Goal: Task Accomplishment & Management: Complete application form

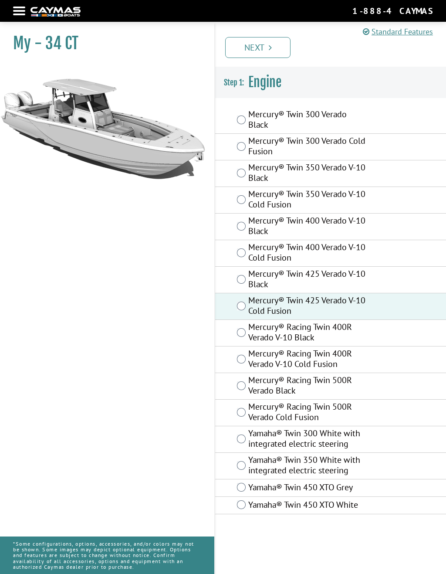
click at [258, 46] on link "Next" at bounding box center [257, 47] width 65 height 21
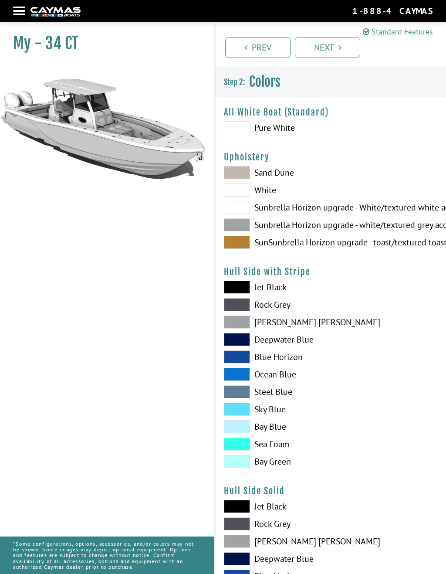
click at [243, 223] on span at bounding box center [237, 224] width 26 height 13
click at [240, 193] on span at bounding box center [237, 189] width 26 height 13
click at [239, 208] on span at bounding box center [237, 207] width 26 height 13
click at [240, 187] on span at bounding box center [237, 189] width 26 height 13
click at [239, 322] on span at bounding box center [237, 322] width 26 height 13
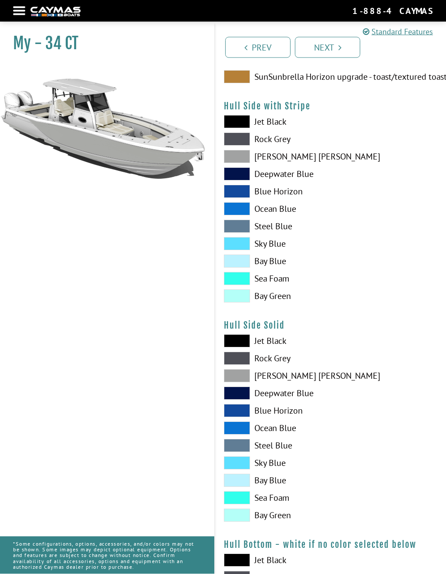
scroll to position [166, 0]
click at [238, 377] on span at bounding box center [237, 375] width 26 height 13
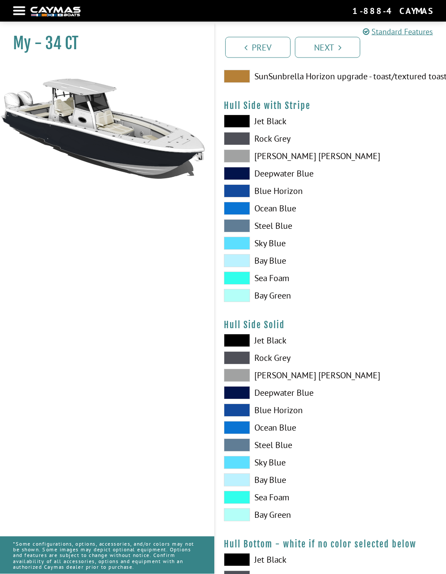
scroll to position [166, 0]
click at [231, 379] on span at bounding box center [237, 375] width 26 height 13
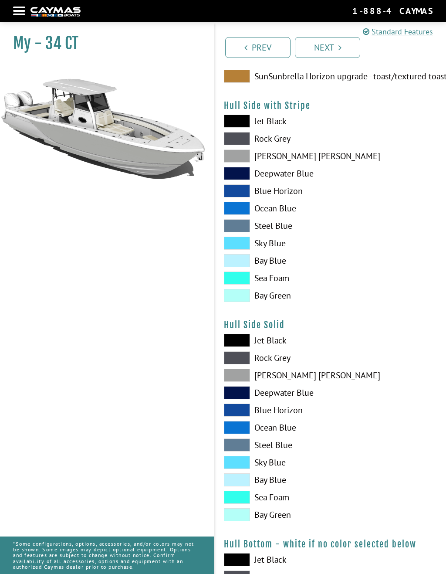
click at [234, 375] on span at bounding box center [237, 375] width 26 height 13
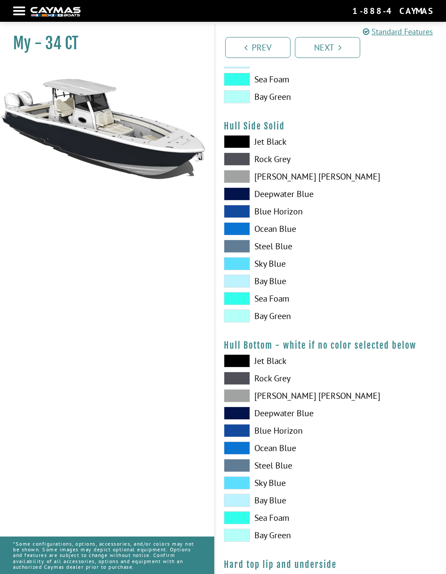
scroll to position [381, 0]
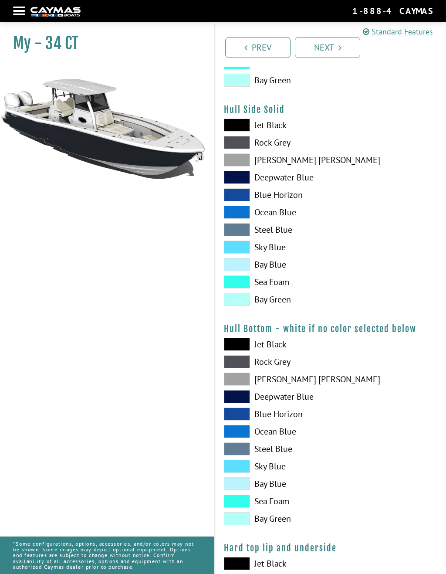
click at [241, 381] on span at bounding box center [237, 379] width 26 height 13
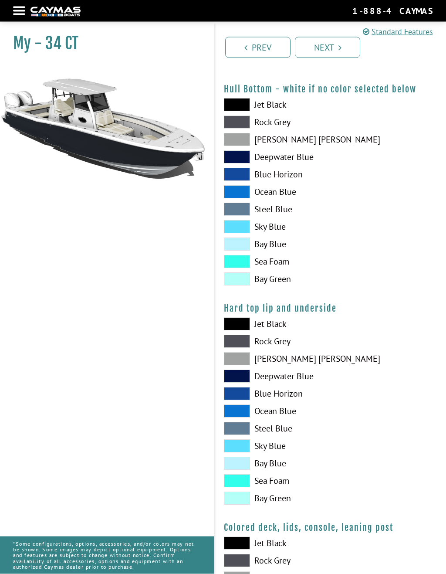
scroll to position [621, 0]
click at [242, 464] on span at bounding box center [237, 463] width 26 height 13
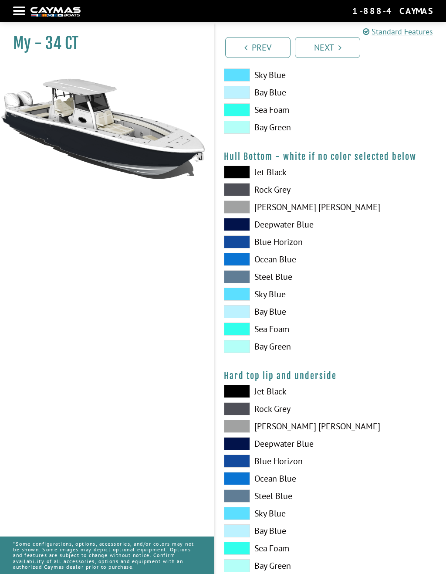
scroll to position [553, 0]
click at [240, 210] on span at bounding box center [237, 207] width 26 height 13
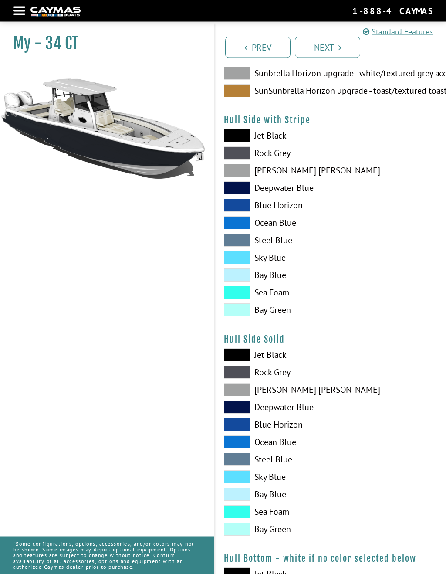
scroll to position [123, 0]
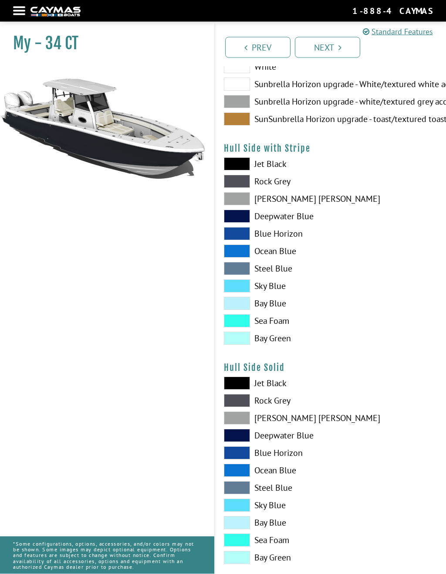
click at [238, 199] on span at bounding box center [237, 199] width 26 height 13
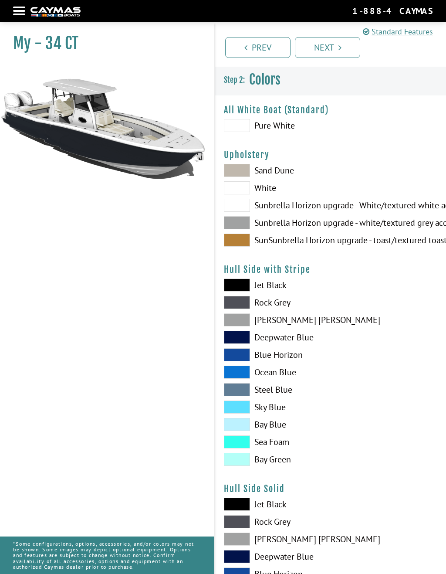
scroll to position [0, 0]
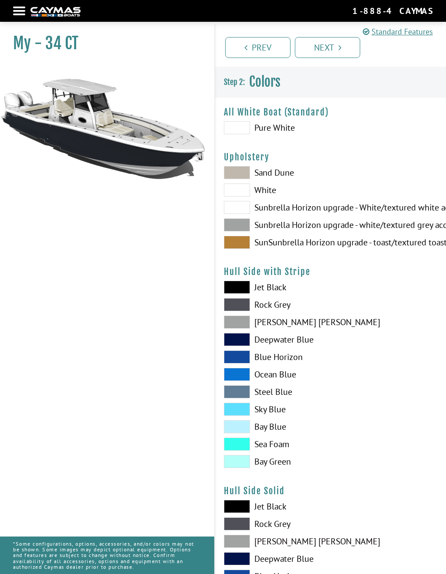
click at [327, 48] on link "Next" at bounding box center [327, 47] width 65 height 21
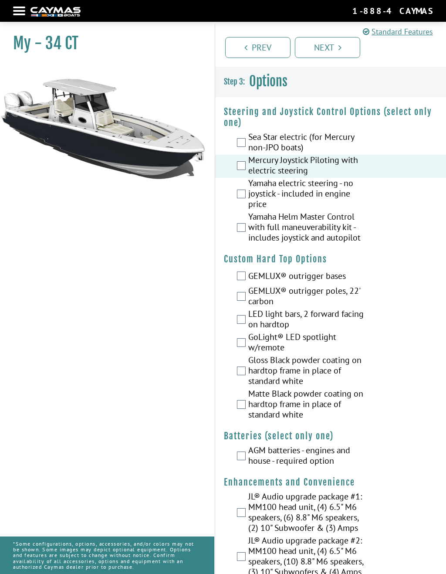
click at [245, 273] on div "GEMLUX® outrigger bases" at bounding box center [330, 276] width 231 height 17
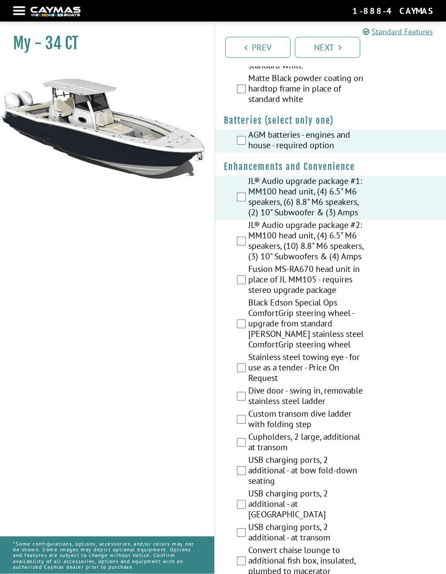
scroll to position [316, 0]
click at [402, 431] on div "Custom transom dive ladder with folding step" at bounding box center [330, 419] width 231 height 23
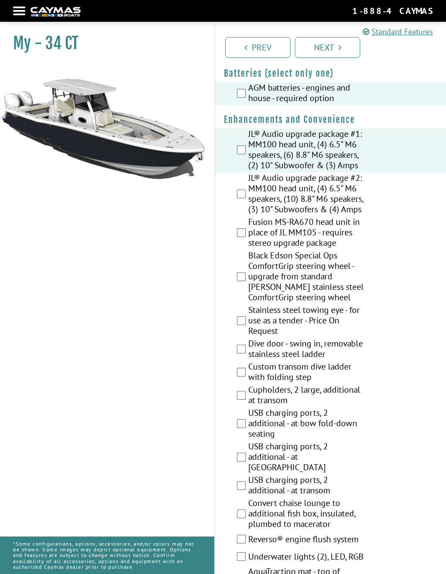
scroll to position [365, 0]
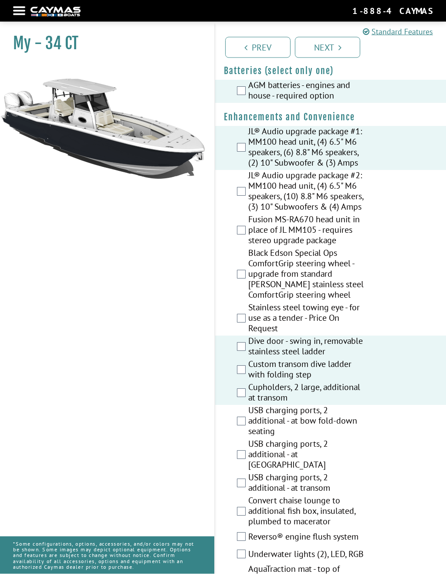
click at [416, 442] on div "USB charging ports, 2 additional - at [GEOGRAPHIC_DATA]" at bounding box center [330, 456] width 231 height 34
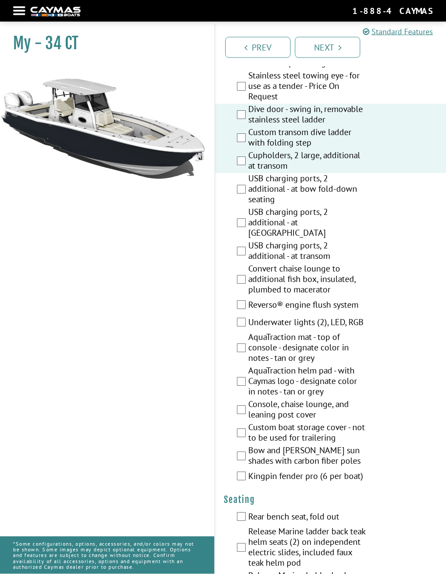
scroll to position [597, 0]
click at [403, 445] on div "Bow and [PERSON_NAME] sun shades with carbon fiber poles" at bounding box center [330, 456] width 231 height 23
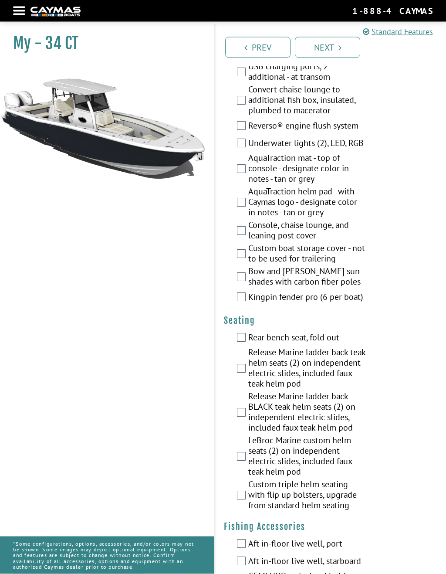
scroll to position [779, 0]
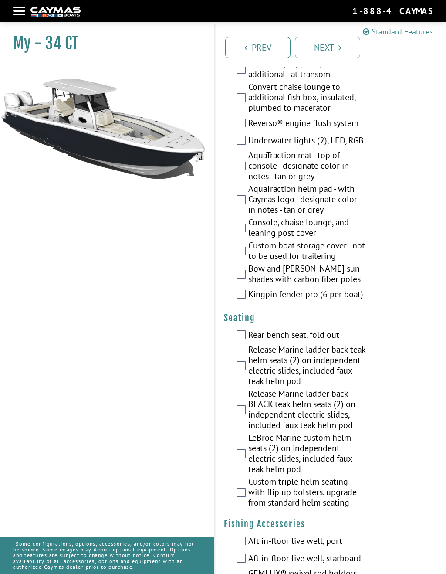
click at [248, 485] on label "Custom triple helm seating with flip up bolsters, upgrade from standard helm se…" at bounding box center [307, 493] width 118 height 34
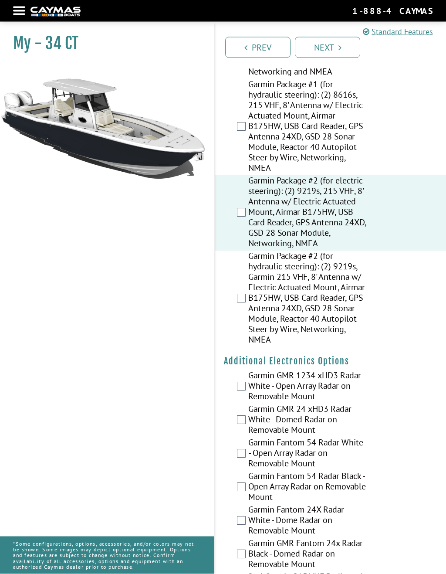
scroll to position [1639, 0]
click at [415, 420] on div "Garmin GMR 24 xHD3 Radar White - Domed Radar on Removable Mount" at bounding box center [330, 421] width 231 height 34
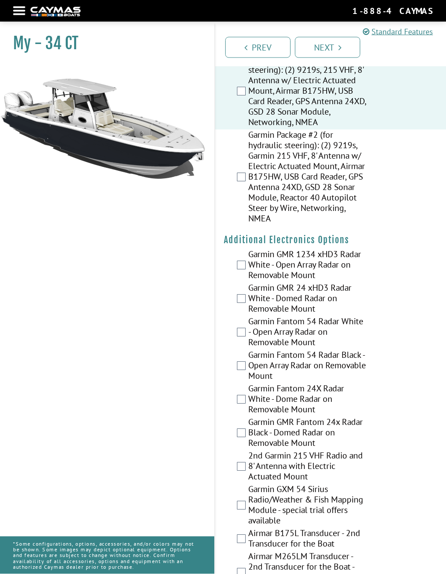
scroll to position [1760, 0]
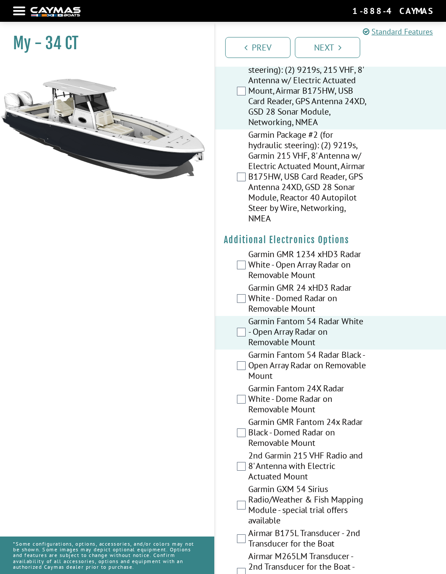
click at [413, 450] on div "2nd Garmin 215 VHF Radio and 8' Antenna with Electric Actuated Mount" at bounding box center [330, 467] width 231 height 34
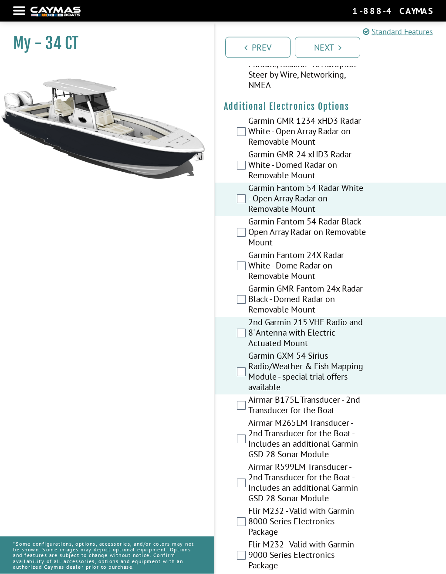
scroll to position [1893, 0]
click at [414, 439] on div "Airmar M265LM Transducer - 2nd Transducer for the Boat - Includes an additional…" at bounding box center [330, 439] width 231 height 44
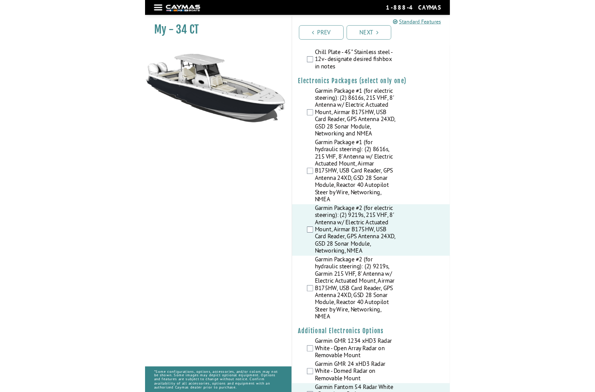
scroll to position [1513, 0]
